Goal: Task Accomplishment & Management: Manage account settings

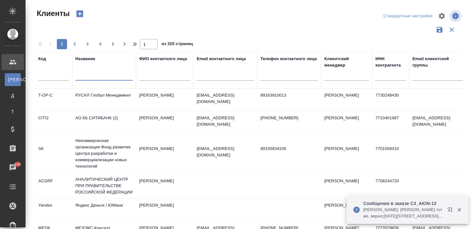
select select "RU"
click at [449, 208] on icon "button" at bounding box center [451, 211] width 8 height 8
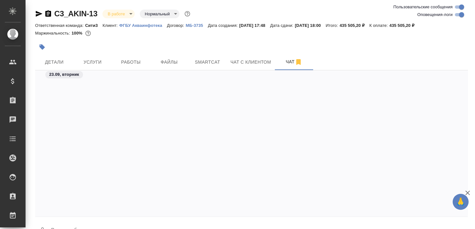
scroll to position [302, 0]
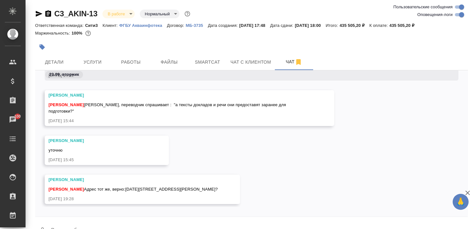
click at [466, 192] on icon "button" at bounding box center [468, 193] width 8 height 8
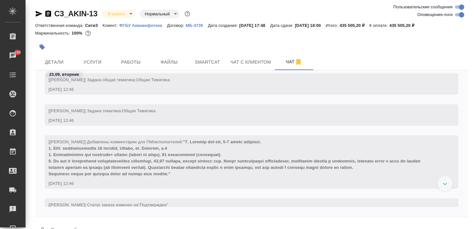
scroll to position [0, 0]
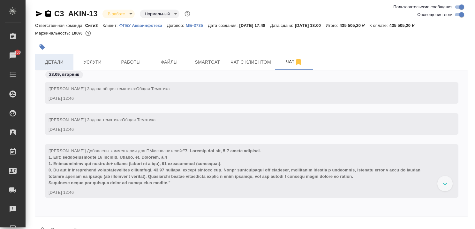
click at [55, 61] on span "Детали" at bounding box center [54, 62] width 31 height 8
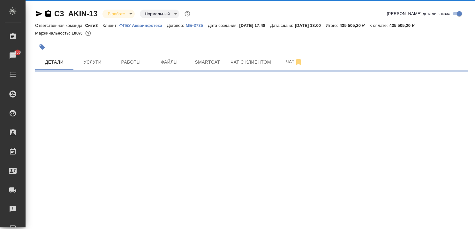
select select "RU"
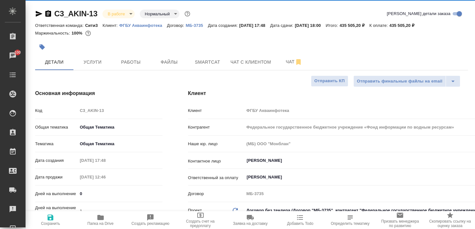
type textarea "x"
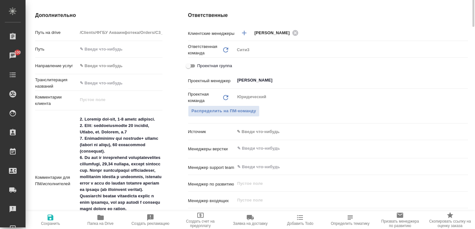
scroll to position [96, 0]
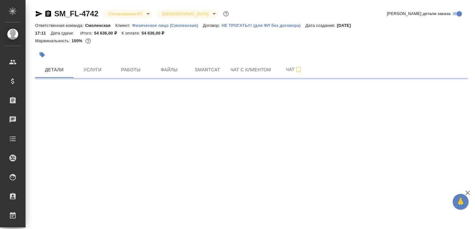
click at [468, 192] on icon "button" at bounding box center [467, 192] width 4 height 4
select select "RU"
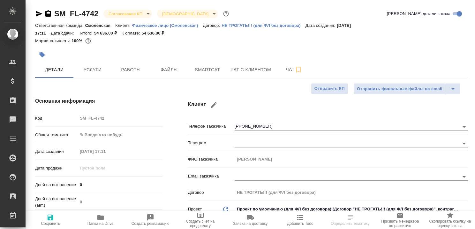
type textarea "x"
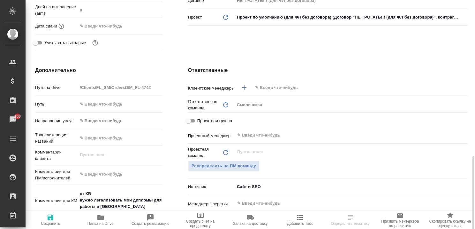
scroll to position [287, 0]
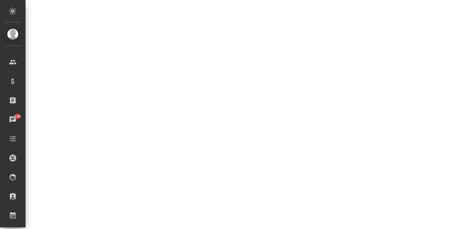
select select "RU"
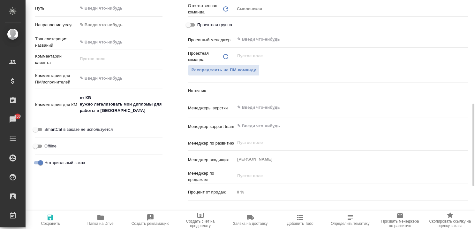
type textarea "x"
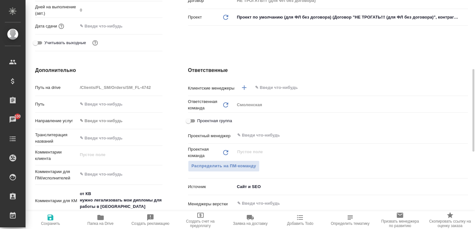
scroll to position [0, 0]
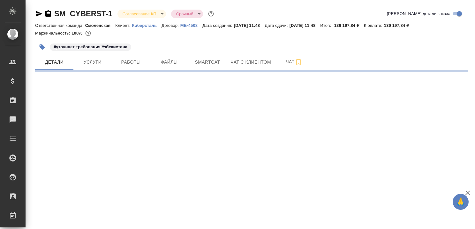
select select "RU"
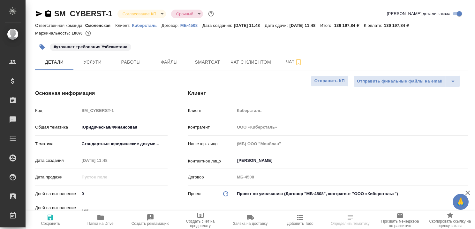
type textarea "x"
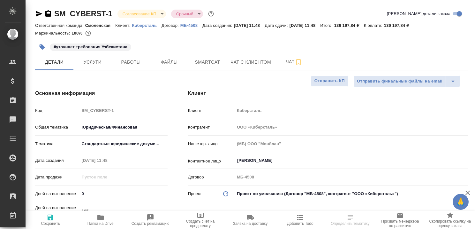
type textarea "x"
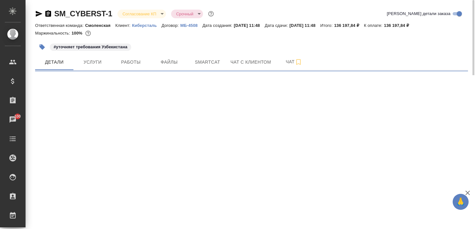
select select "RU"
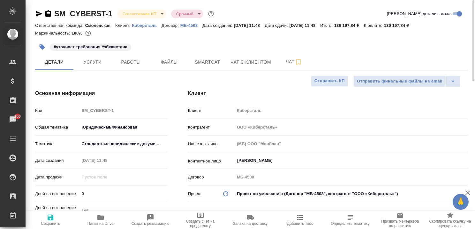
type textarea "x"
